Goal: Task Accomplishment & Management: Manage account settings

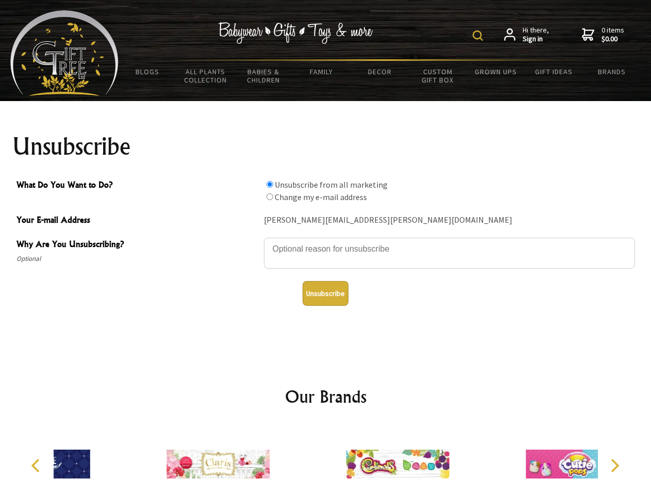
click at [479, 36] on img at bounding box center [478, 35] width 10 height 10
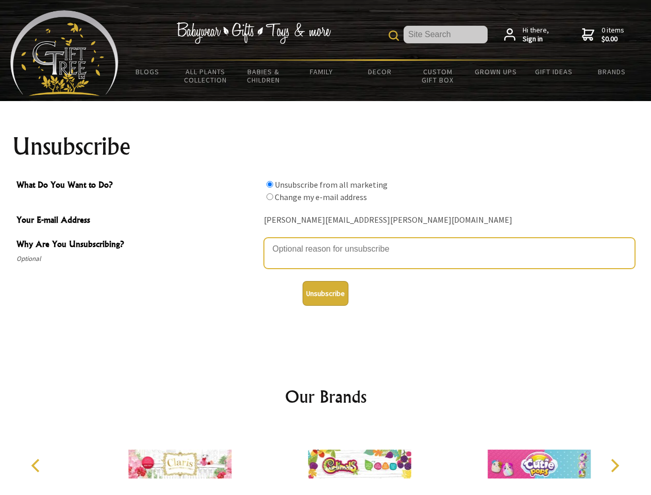
click at [326, 241] on textarea "Why Are You Unsubscribing?" at bounding box center [449, 253] width 371 height 31
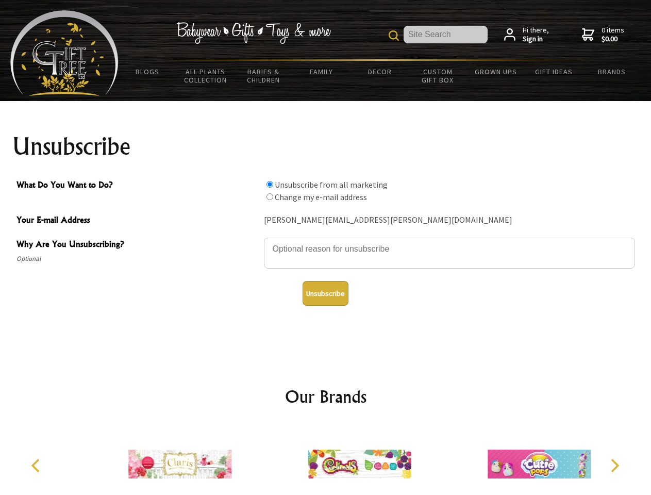
click at [270, 184] on input "What Do You Want to Do?" at bounding box center [270, 184] width 7 height 7
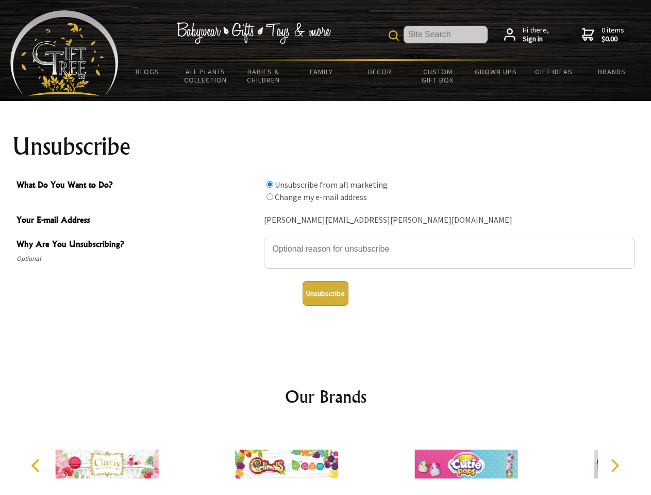
click at [270, 196] on input "What Do You Want to Do?" at bounding box center [270, 196] width 7 height 7
radio input "true"
click at [325, 293] on button "Unsubscribe" at bounding box center [326, 293] width 46 height 25
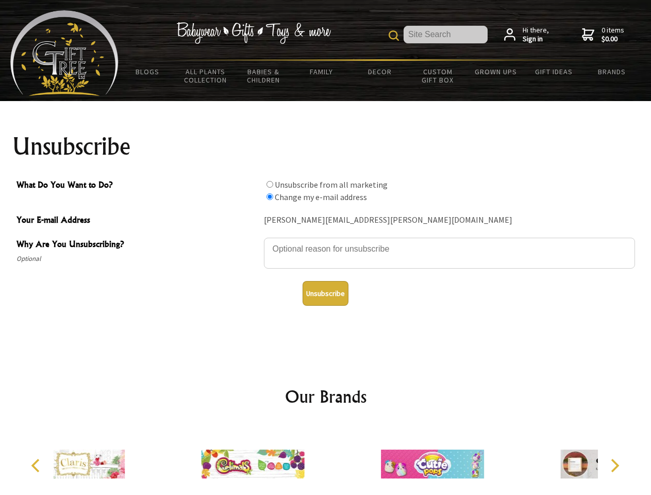
click at [343, 460] on div at bounding box center [432, 465] width 179 height 80
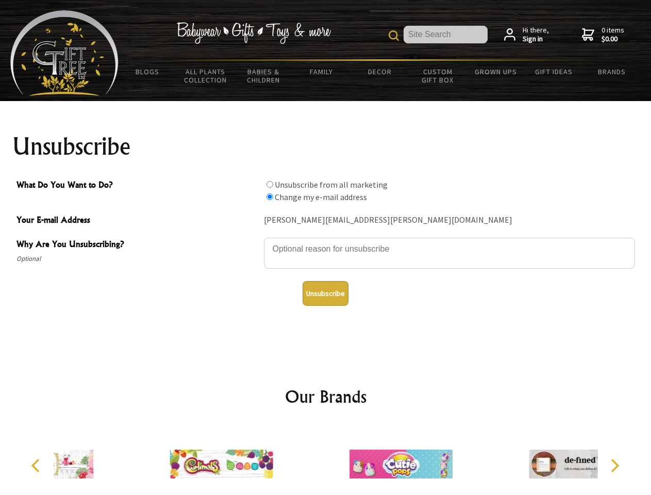
click at [37, 466] on icon "Previous" at bounding box center [36, 465] width 13 height 13
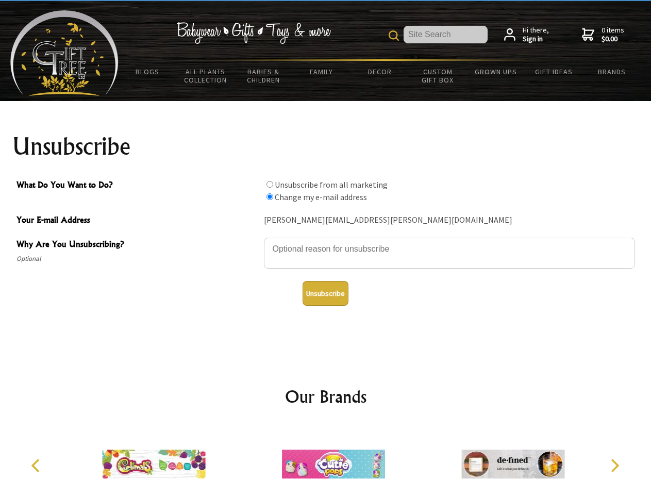
click at [615, 466] on icon "Next" at bounding box center [613, 465] width 13 height 13
